Goal: Contribute content

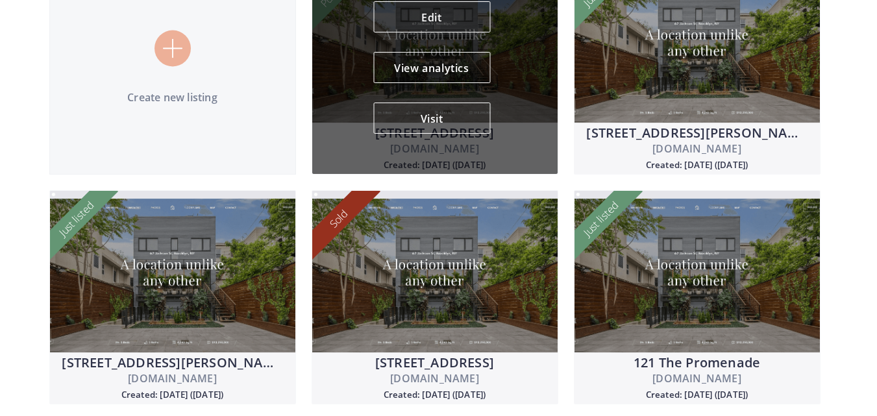
scroll to position [180, 0]
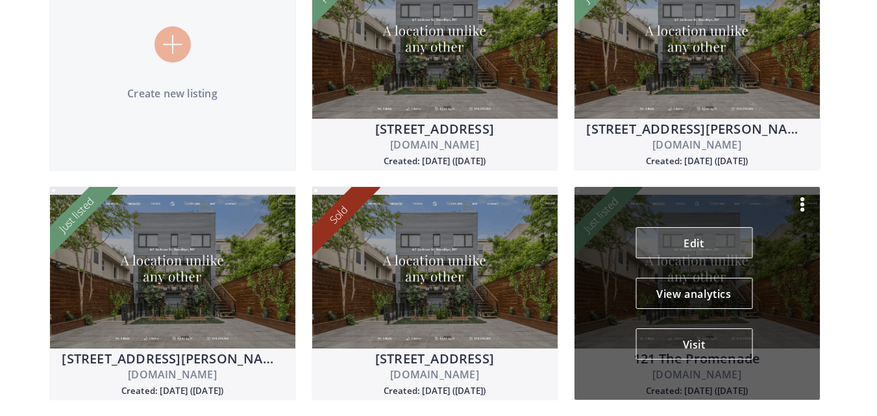
click at [668, 241] on link "Edit" at bounding box center [693, 242] width 117 height 31
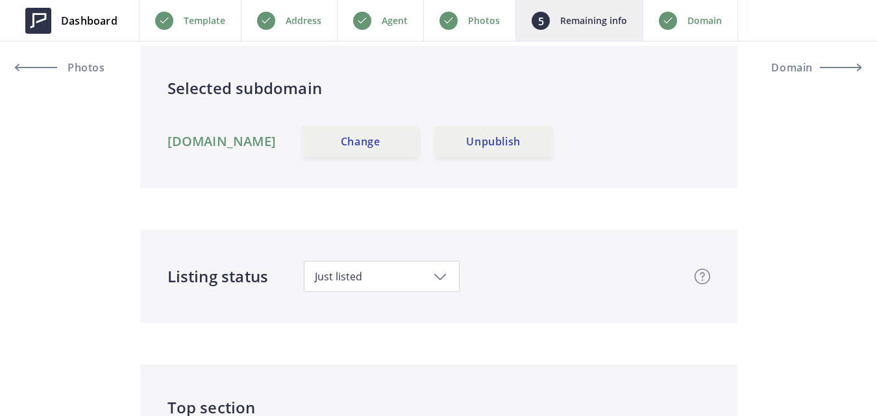
scroll to position [130, 0]
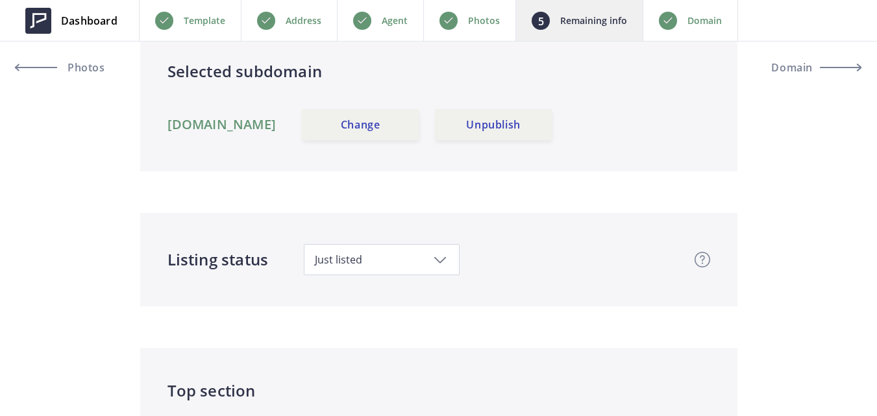
click at [447, 258] on span "Just listed" at bounding box center [382, 259] width 134 height 14
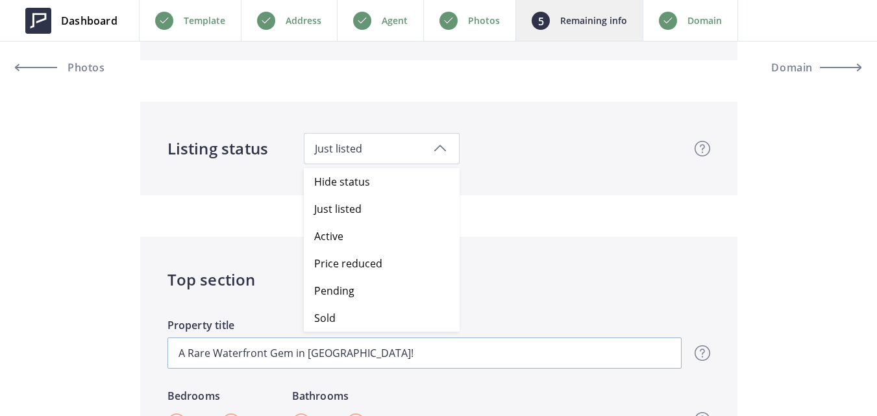
scroll to position [260, 0]
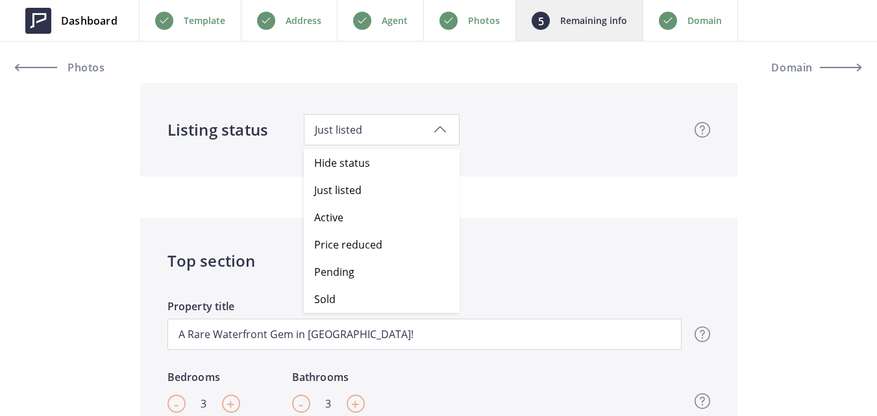
click at [522, 176] on div "Listing status Just listed Hide status Just listed Active Price reduced Pending…" at bounding box center [438, 129] width 597 height 93
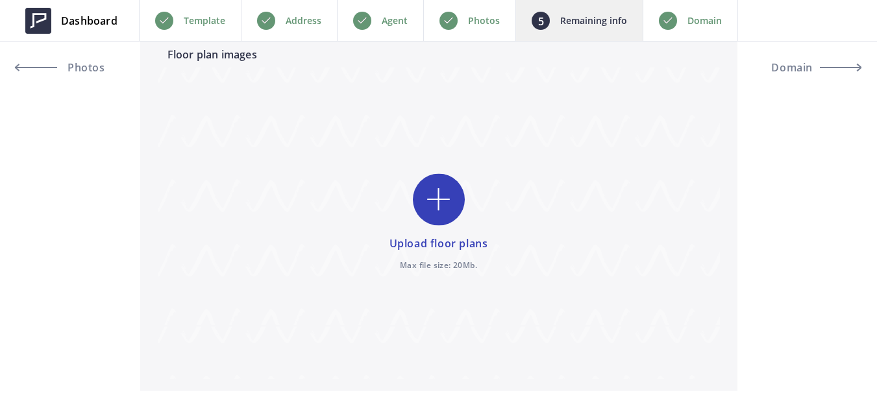
scroll to position [3958, 0]
click at [442, 205] on input "file" at bounding box center [439, 223] width 562 height 312
type input "C:\fakepath\Floor 1.jpg"
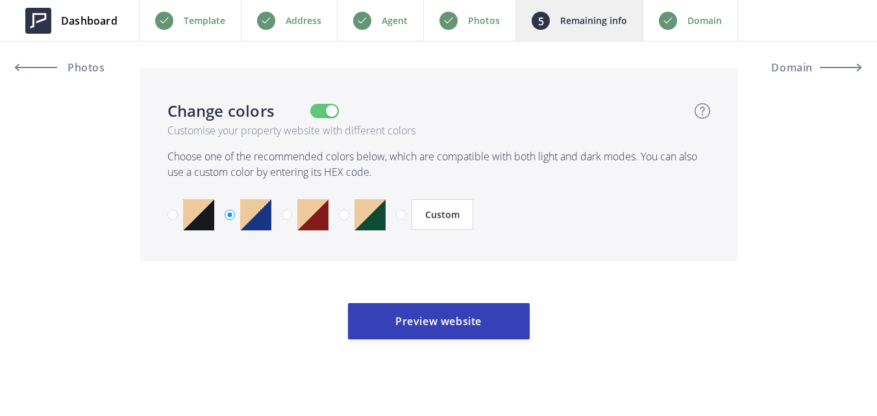
scroll to position [4769, 0]
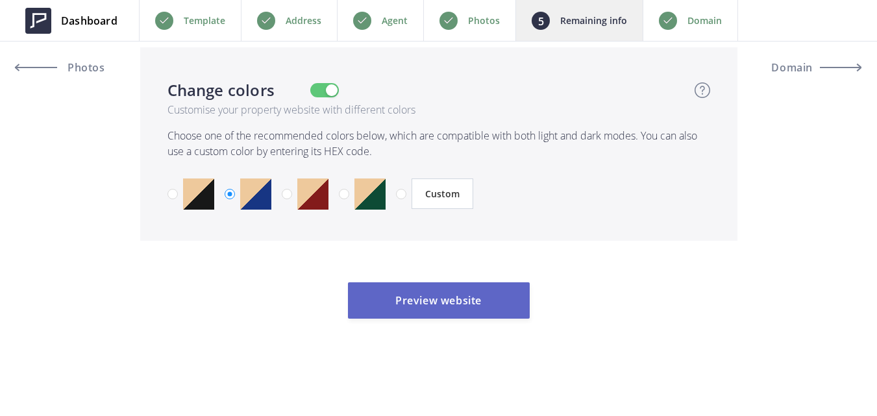
click at [468, 304] on button "Preview website" at bounding box center [439, 300] width 182 height 36
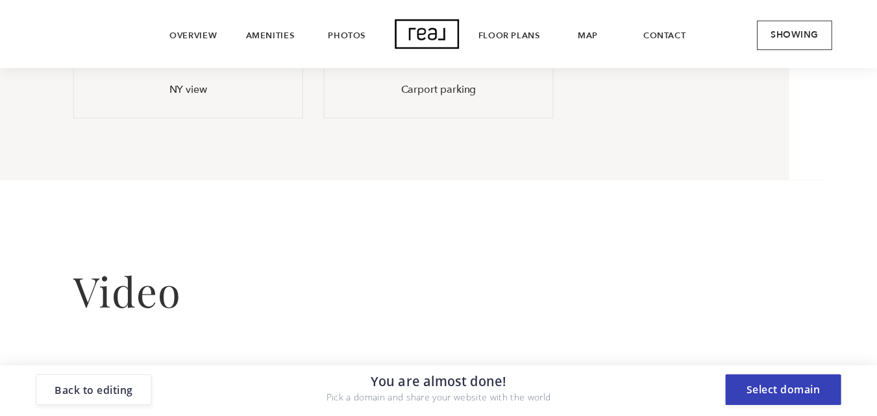
scroll to position [1492, 0]
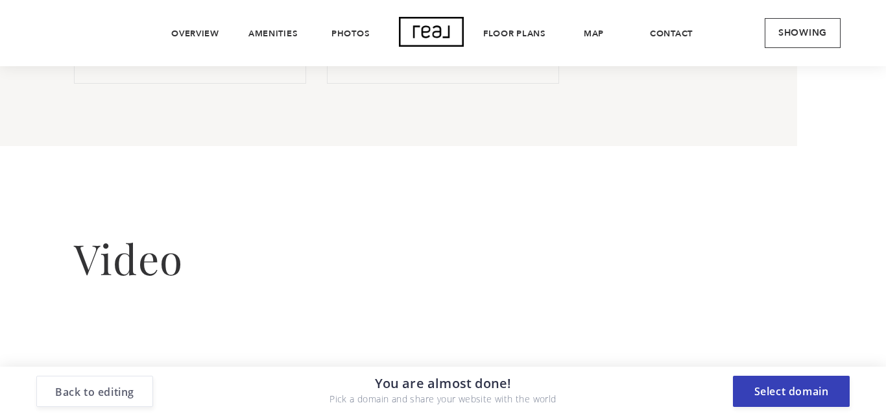
click at [112, 387] on button "Back to editing" at bounding box center [94, 391] width 117 height 31
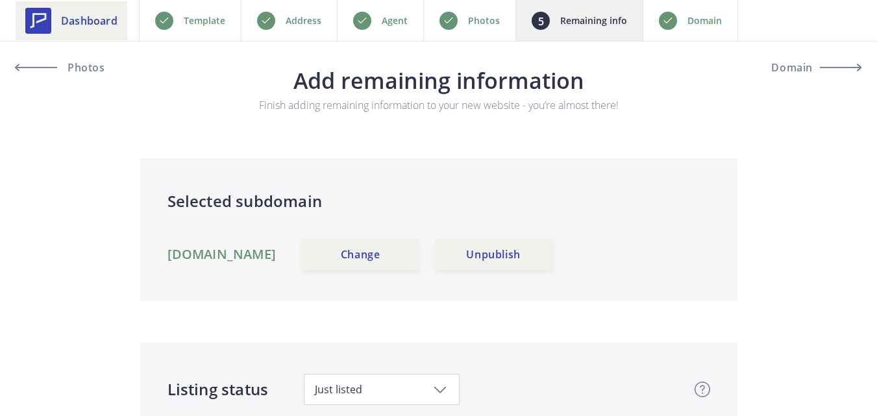
click at [75, 19] on span "Dashboard" at bounding box center [89, 21] width 56 height 16
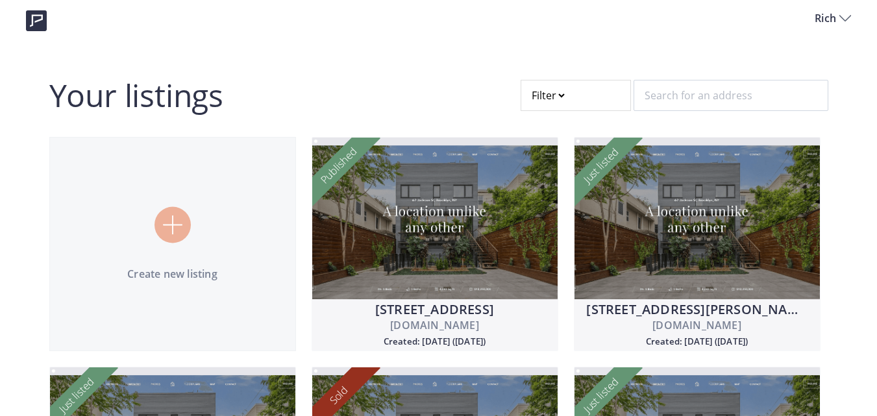
click at [820, 22] on span "Rich" at bounding box center [826, 18] width 25 height 16
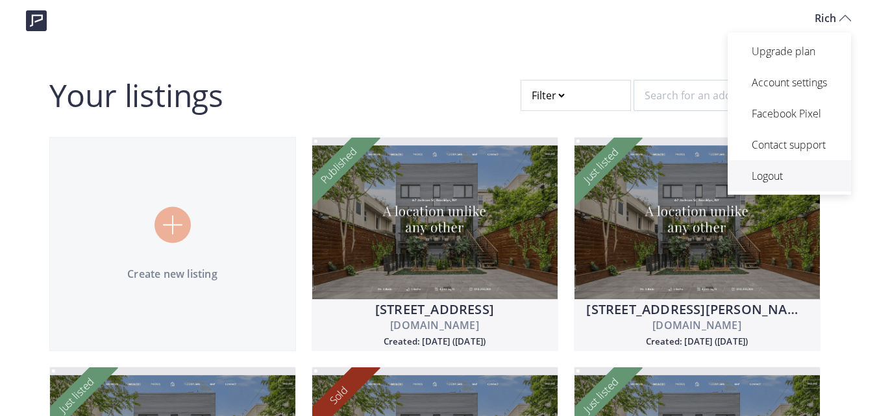
click at [762, 176] on p "Logout" at bounding box center [788, 176] width 75 height 16
